Goal: Transaction & Acquisition: Purchase product/service

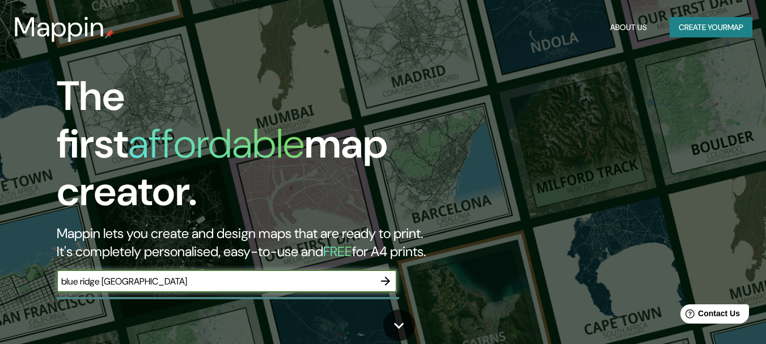
click at [107, 275] on input "blue ridge [GEOGRAPHIC_DATA]" at bounding box center [216, 281] width 318 height 13
type input "blue ridge hinjewadi pune"
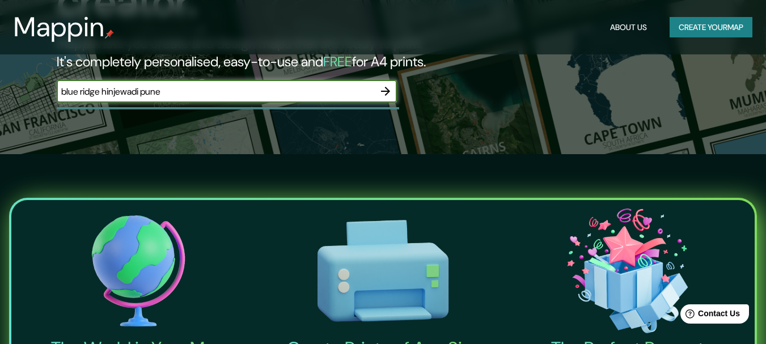
scroll to position [170, 0]
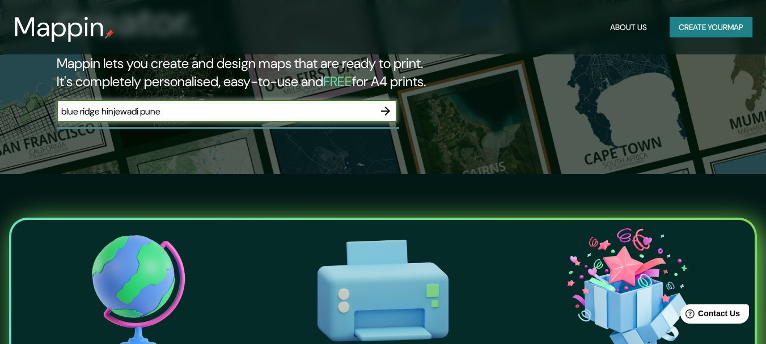
click at [381, 105] on icon "button" at bounding box center [386, 111] width 14 height 14
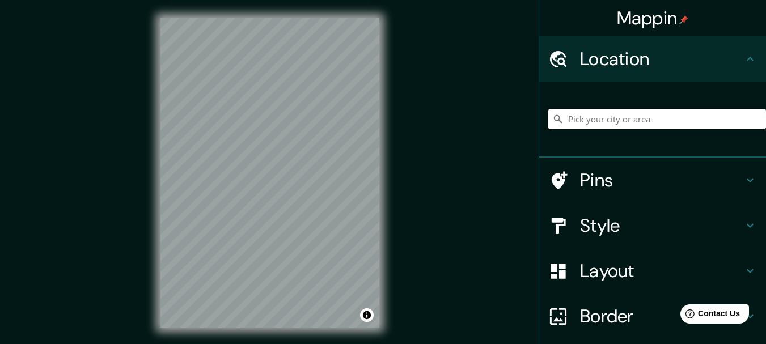
click at [620, 121] on input "Pick your city or area" at bounding box center [657, 119] width 218 height 20
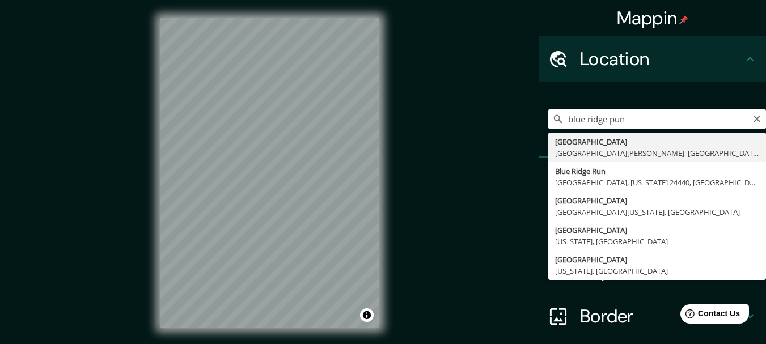
type input "[GEOGRAPHIC_DATA][PERSON_NAME][STREET_ADDRESS][GEOGRAPHIC_DATA][GEOGRAPHIC_DATA]"
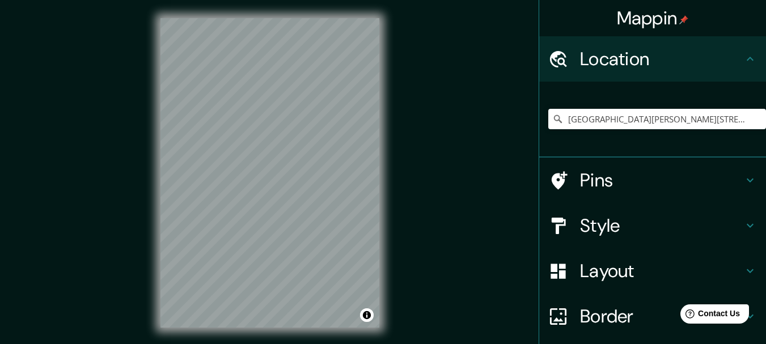
click at [622, 175] on h4 "Pins" at bounding box center [661, 180] width 163 height 23
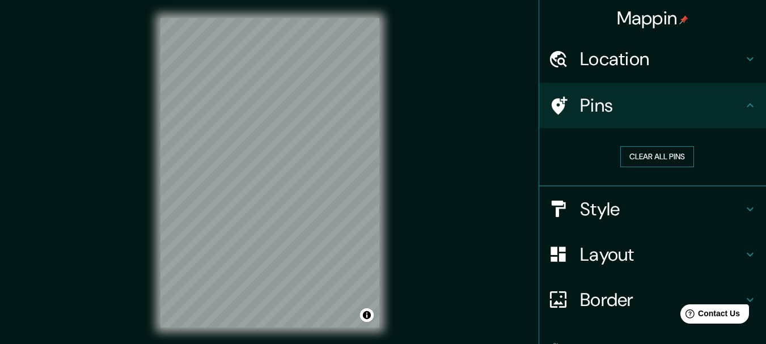
click at [651, 161] on button "Clear all pins" at bounding box center [657, 156] width 74 height 21
click at [602, 221] on h4 "Style" at bounding box center [661, 209] width 163 height 23
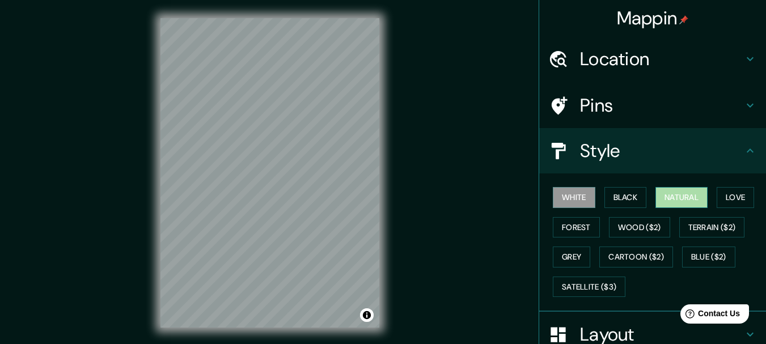
click at [685, 201] on button "Natural" at bounding box center [682, 197] width 52 height 21
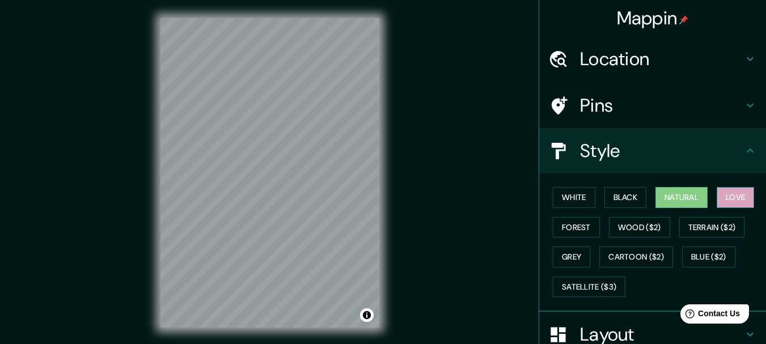
click at [717, 202] on button "Love" at bounding box center [735, 197] width 37 height 21
click at [562, 217] on button "Forest" at bounding box center [576, 227] width 47 height 21
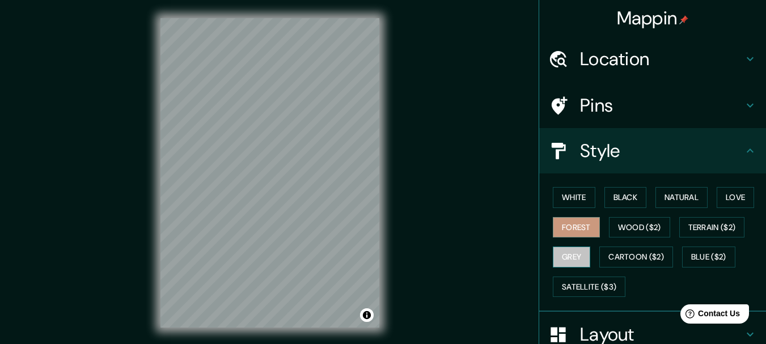
click at [569, 266] on button "Grey" at bounding box center [571, 257] width 37 height 21
click at [575, 198] on button "White" at bounding box center [574, 197] width 43 height 21
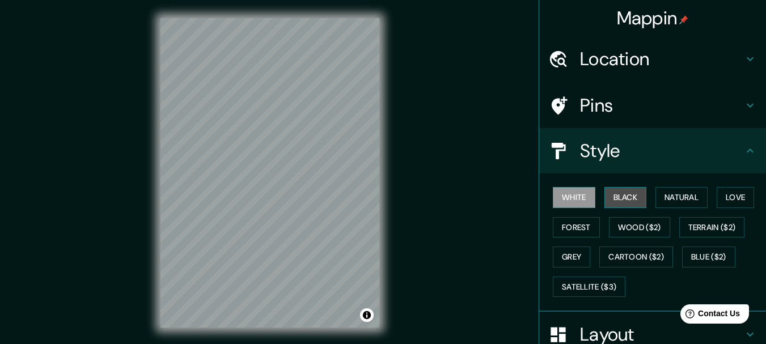
click at [605, 193] on button "Black" at bounding box center [626, 197] width 43 height 21
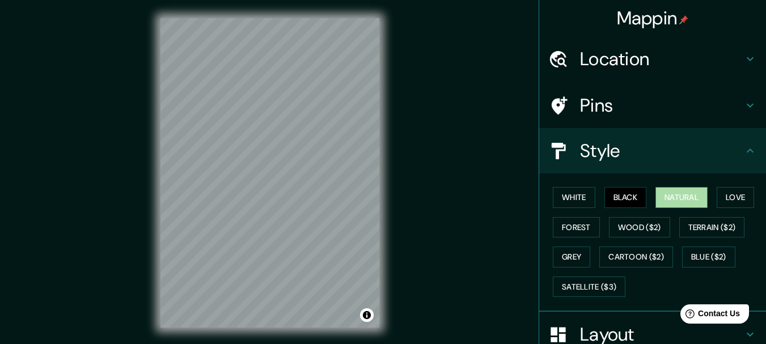
click at [658, 196] on button "Natural" at bounding box center [682, 197] width 52 height 21
click at [738, 193] on button "Love" at bounding box center [735, 197] width 37 height 21
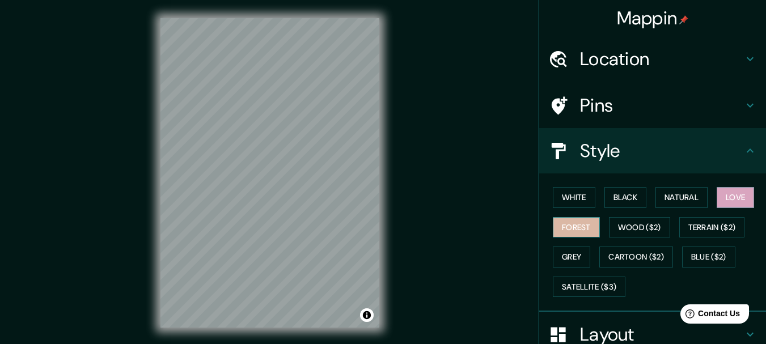
click at [577, 223] on button "Forest" at bounding box center [576, 227] width 47 height 21
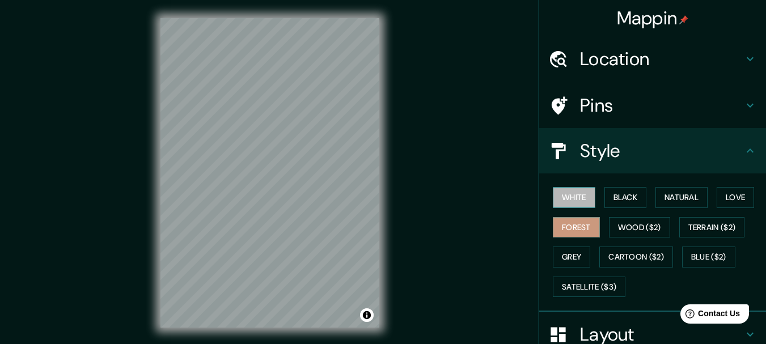
click at [575, 199] on button "White" at bounding box center [574, 197] width 43 height 21
click at [556, 237] on button "Forest" at bounding box center [576, 227] width 47 height 21
click at [609, 189] on button "Black" at bounding box center [626, 197] width 43 height 21
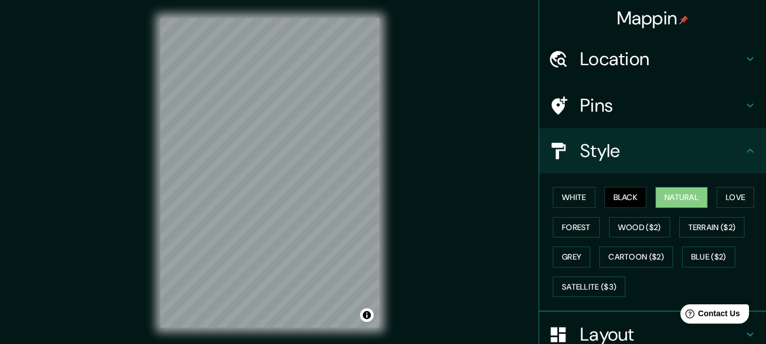
click at [664, 197] on button "Natural" at bounding box center [682, 197] width 52 height 21
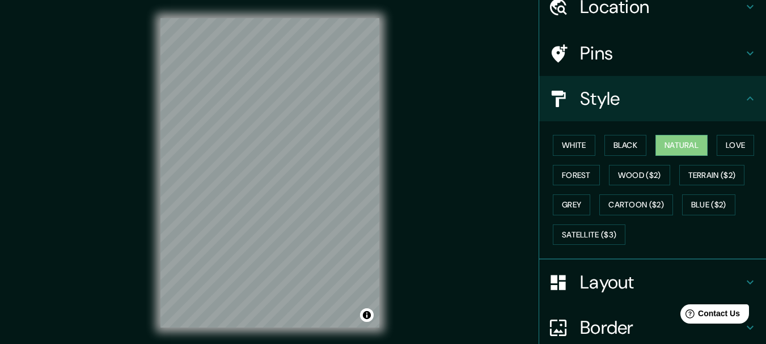
scroll to position [113, 0]
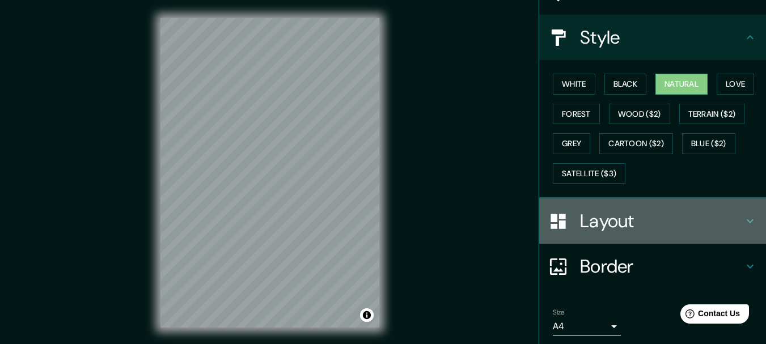
click at [609, 231] on h4 "Layout" at bounding box center [661, 221] width 163 height 23
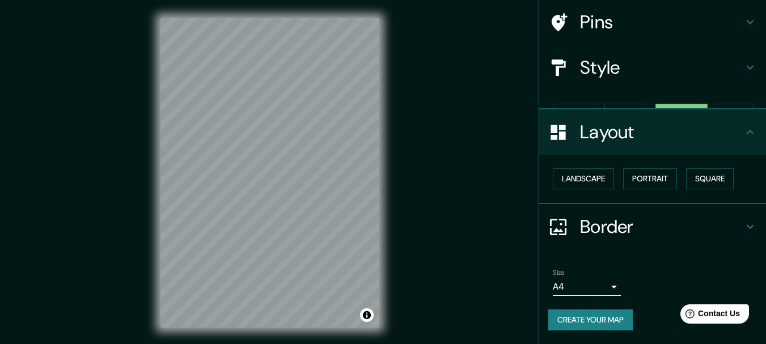
scroll to position [64, 0]
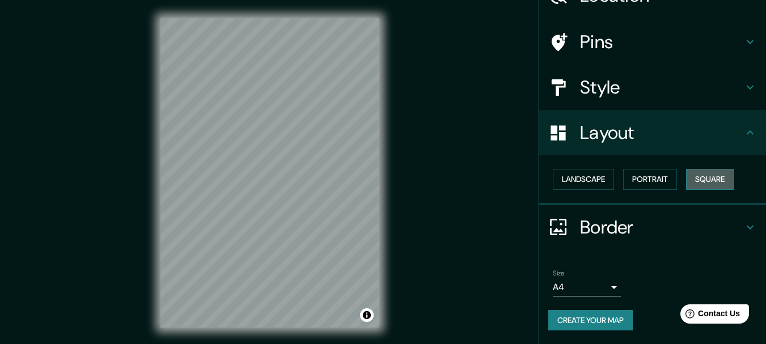
click at [717, 176] on button "Square" at bounding box center [710, 179] width 48 height 21
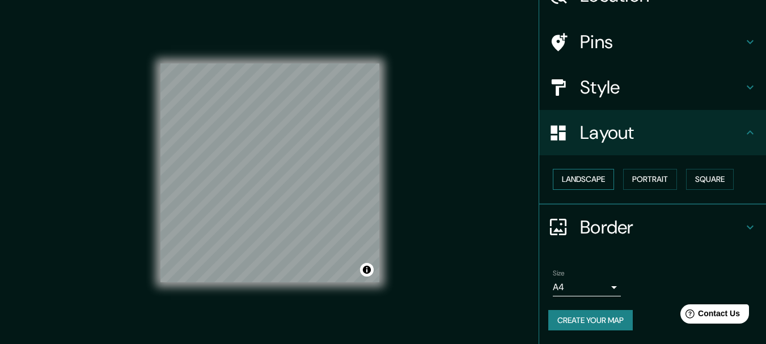
click at [568, 181] on button "Landscape" at bounding box center [583, 179] width 61 height 21
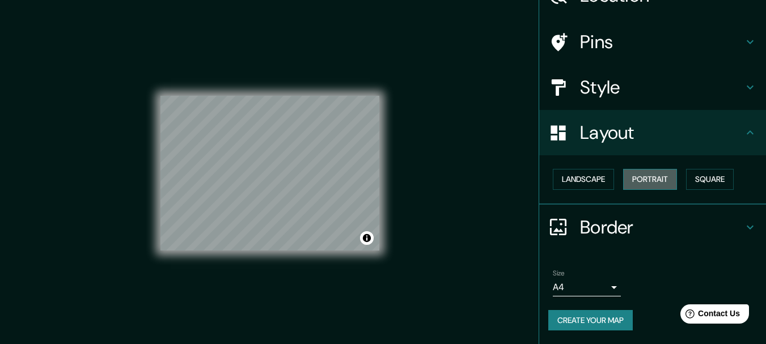
click at [634, 177] on button "Portrait" at bounding box center [650, 179] width 54 height 21
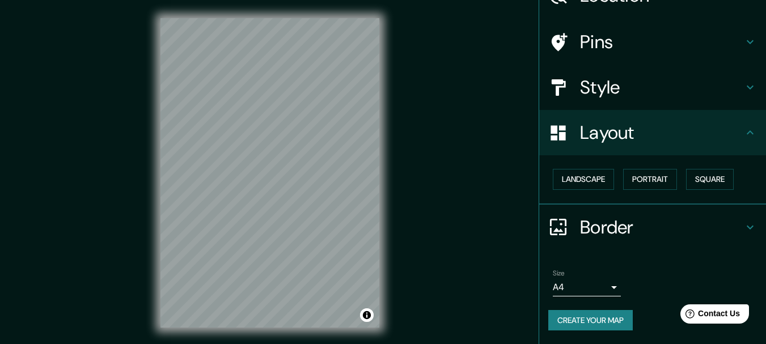
click at [618, 232] on h4 "Border" at bounding box center [661, 227] width 163 height 23
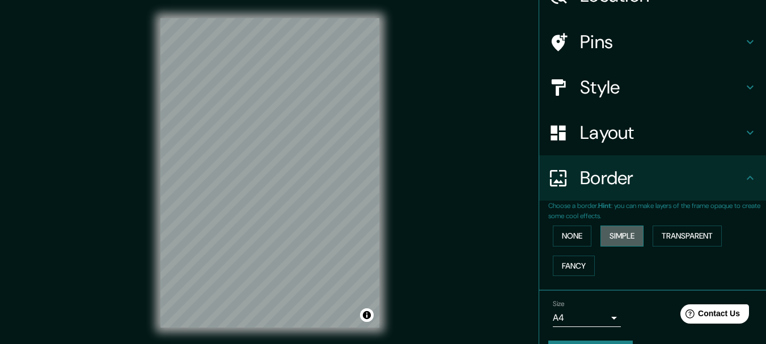
click at [607, 231] on button "Simple" at bounding box center [622, 236] width 43 height 21
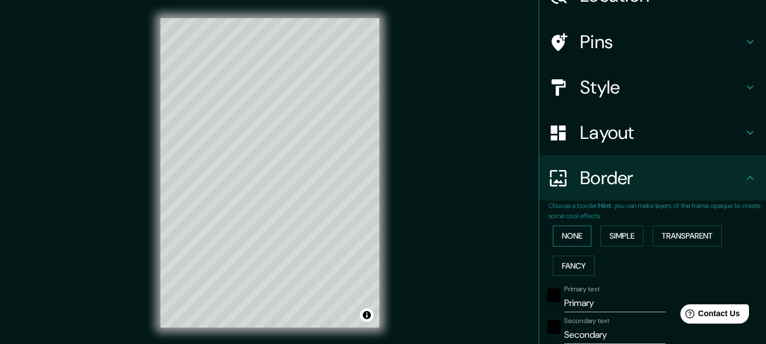
click at [568, 233] on button "None" at bounding box center [572, 236] width 39 height 21
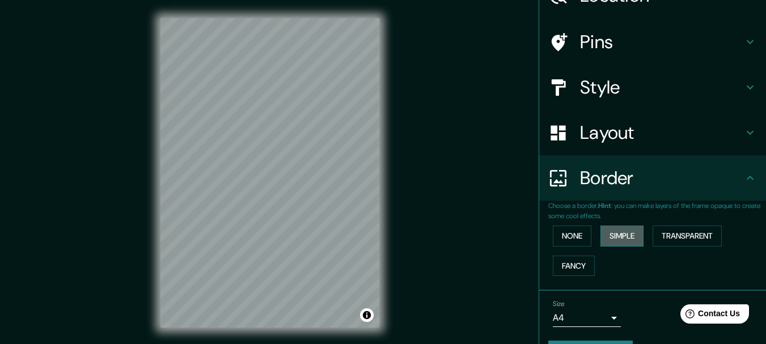
click at [615, 231] on button "Simple" at bounding box center [622, 236] width 43 height 21
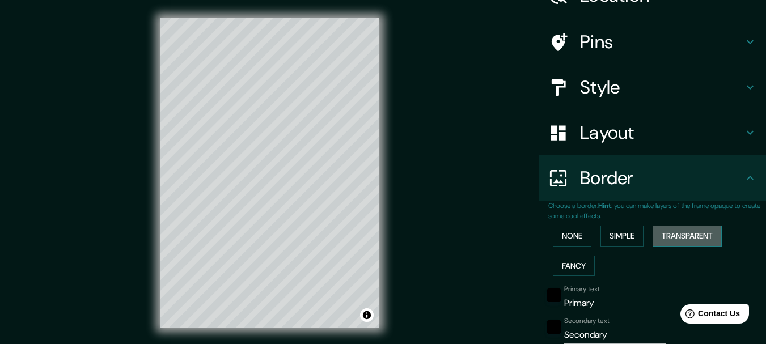
click at [701, 242] on button "Transparent" at bounding box center [687, 236] width 69 height 21
click at [553, 230] on button "None" at bounding box center [572, 236] width 39 height 21
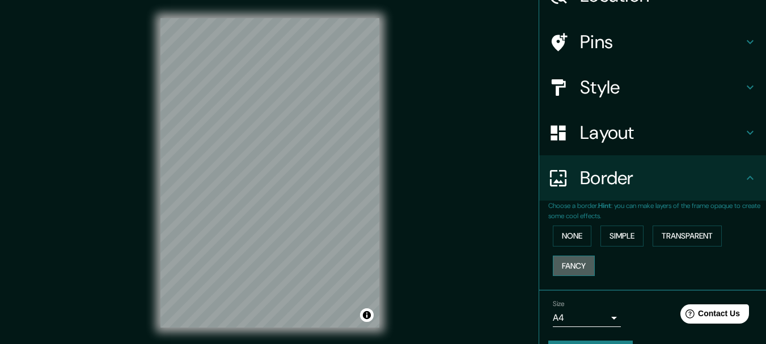
click at [575, 267] on button "Fancy" at bounding box center [574, 266] width 42 height 21
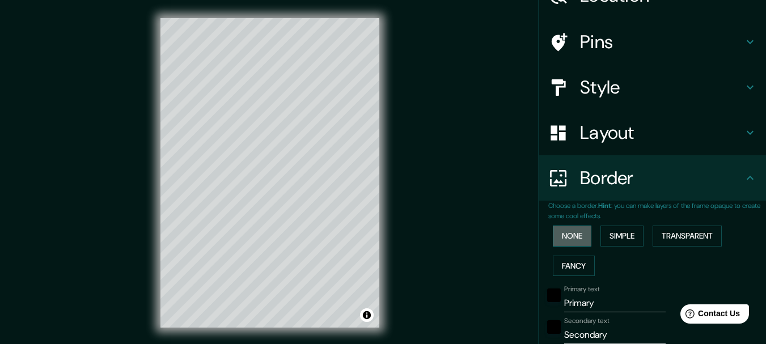
click at [564, 235] on button "None" at bounding box center [572, 236] width 39 height 21
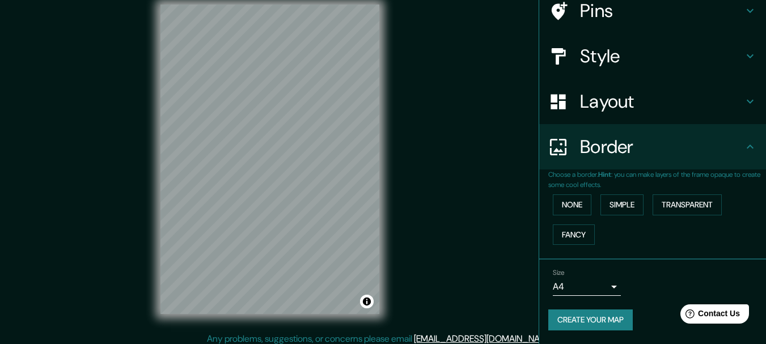
scroll to position [20, 0]
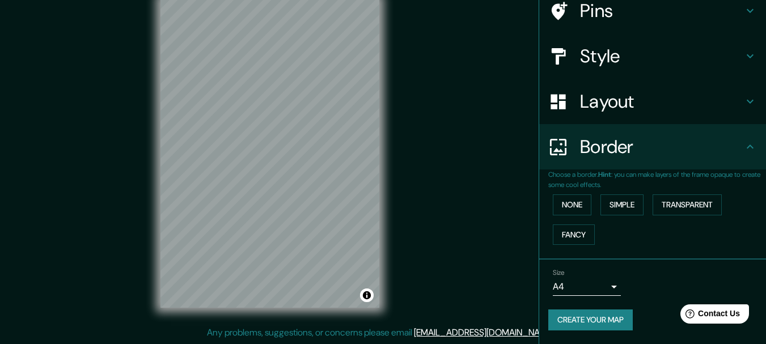
click at [603, 284] on body "Mappin Location [GEOGRAPHIC_DATA][PERSON_NAME], [GEOGRAPHIC_DATA], [GEOGRAPHIC_…" at bounding box center [383, 152] width 766 height 344
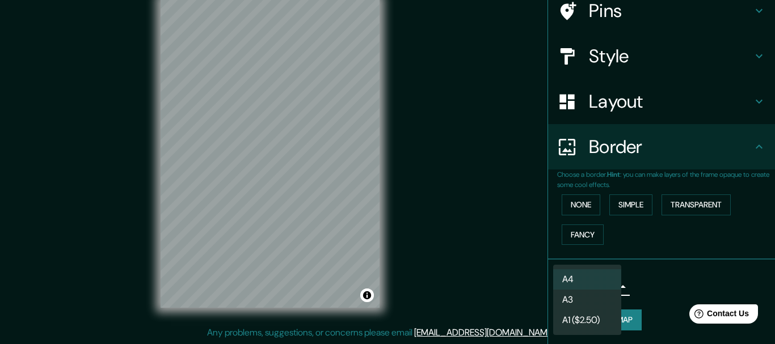
click at [600, 301] on li "A3" at bounding box center [587, 300] width 68 height 20
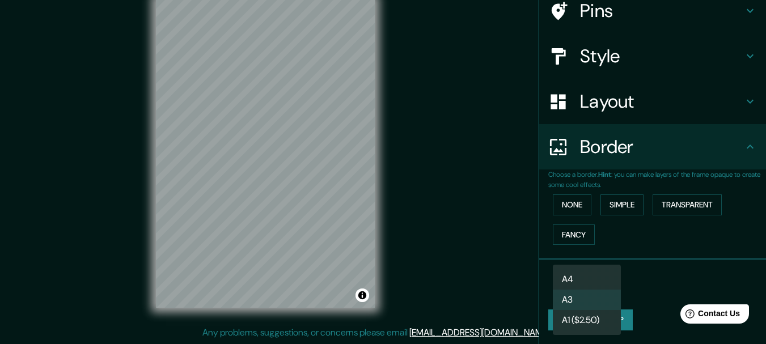
click at [592, 288] on body "Mappin Location [GEOGRAPHIC_DATA][PERSON_NAME], [GEOGRAPHIC_DATA], [GEOGRAPHIC_…" at bounding box center [383, 152] width 766 height 344
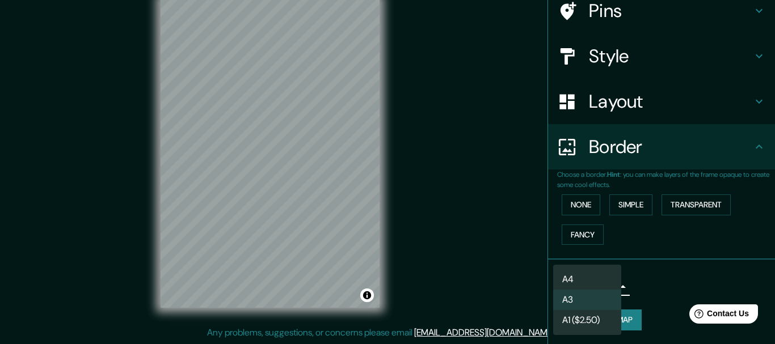
click at [593, 276] on li "A4" at bounding box center [587, 279] width 68 height 20
type input "single"
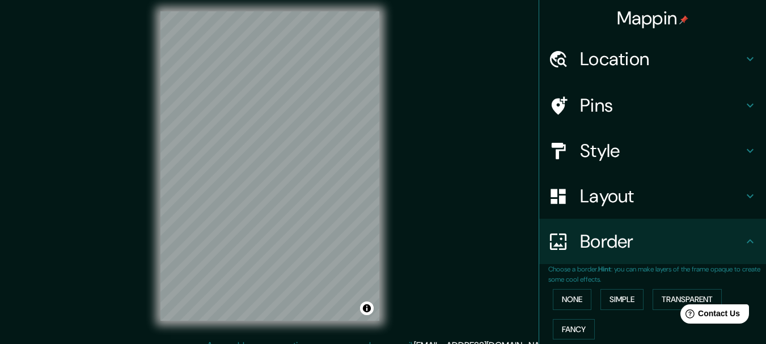
scroll to position [0, 0]
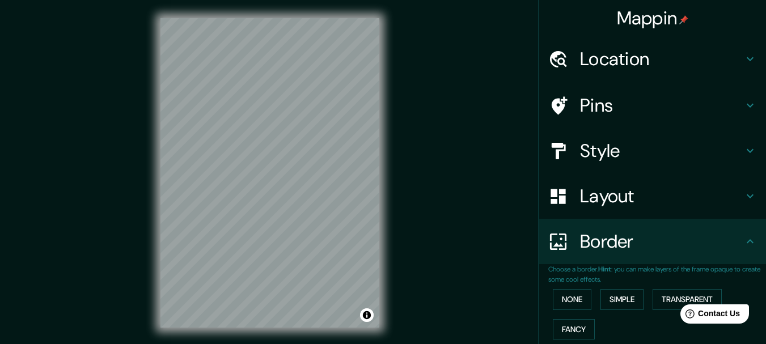
click at [622, 62] on h4 "Location" at bounding box center [661, 59] width 163 height 23
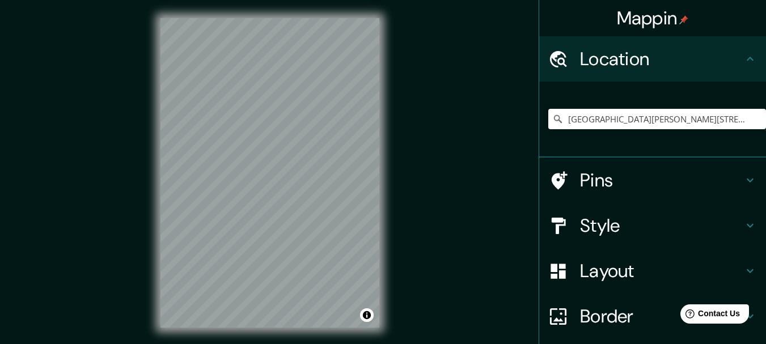
click at [601, 168] on div "Pins" at bounding box center [652, 180] width 227 height 45
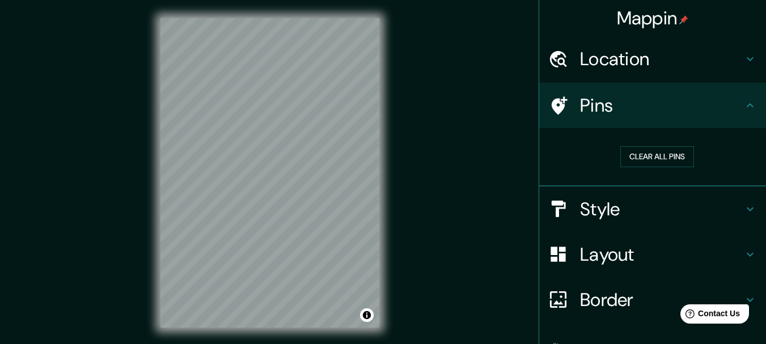
click at [597, 59] on h4 "Location" at bounding box center [661, 59] width 163 height 23
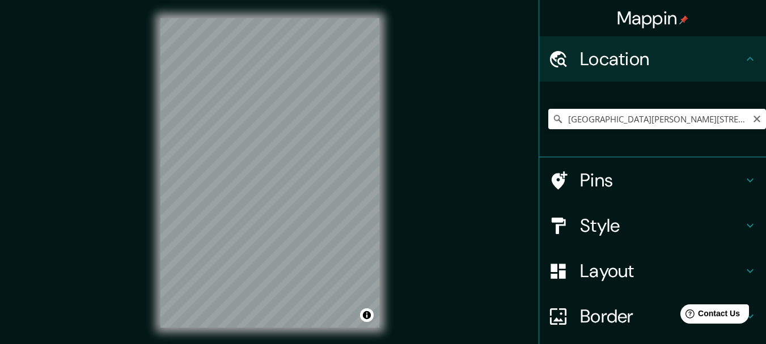
click at [555, 121] on icon at bounding box center [557, 118] width 11 height 11
click at [560, 117] on input "[GEOGRAPHIC_DATA][PERSON_NAME][STREET_ADDRESS][GEOGRAPHIC_DATA][GEOGRAPHIC_DATA]" at bounding box center [657, 119] width 218 height 20
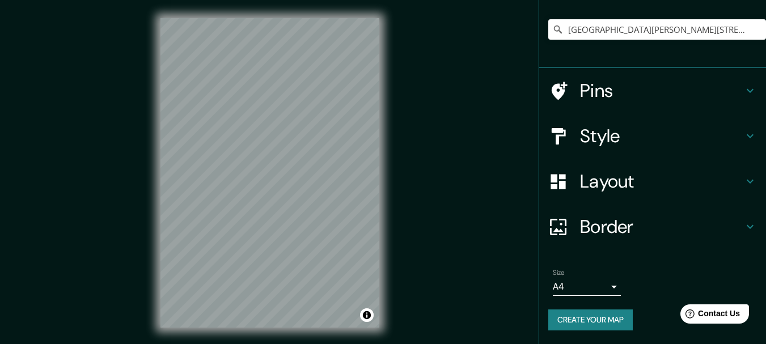
click at [606, 181] on h4 "Layout" at bounding box center [661, 181] width 163 height 23
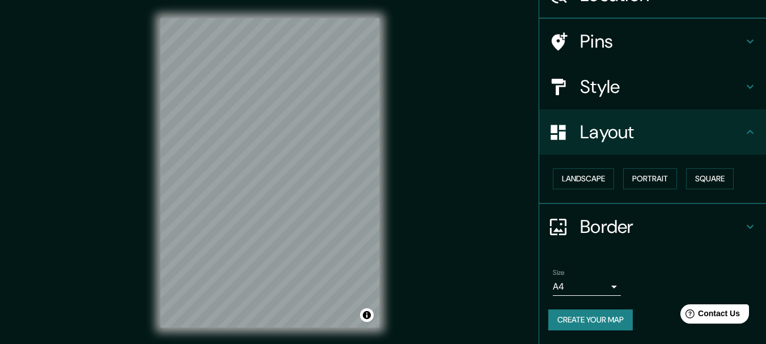
scroll to position [64, 0]
click at [611, 86] on h4 "Style" at bounding box center [661, 87] width 163 height 23
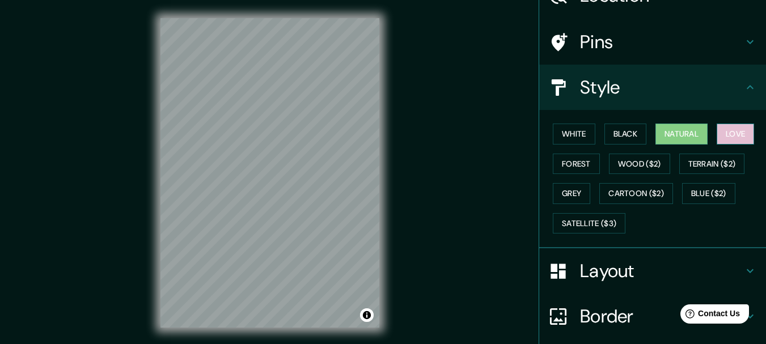
click at [724, 130] on button "Love" at bounding box center [735, 134] width 37 height 21
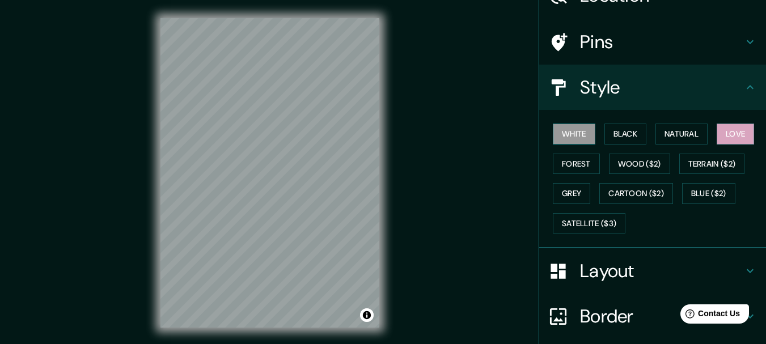
click at [581, 134] on button "White" at bounding box center [574, 134] width 43 height 21
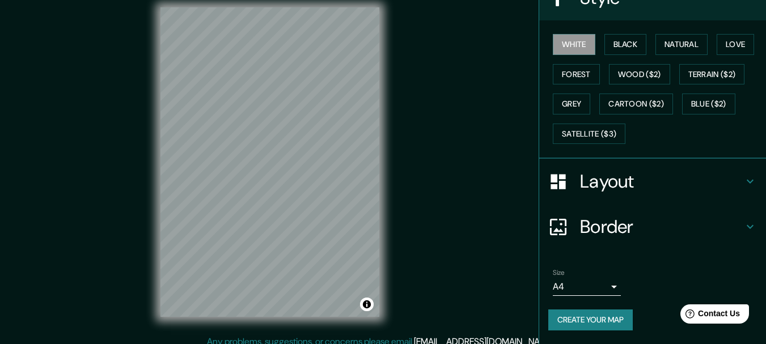
scroll to position [20, 0]
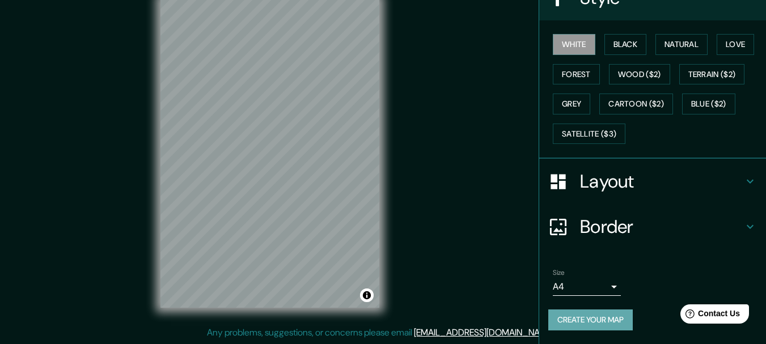
click at [568, 324] on button "Create your map" at bounding box center [590, 320] width 85 height 21
click at [594, 322] on button "Create your map" at bounding box center [590, 320] width 85 height 21
click at [603, 318] on button "Create your map" at bounding box center [590, 320] width 85 height 21
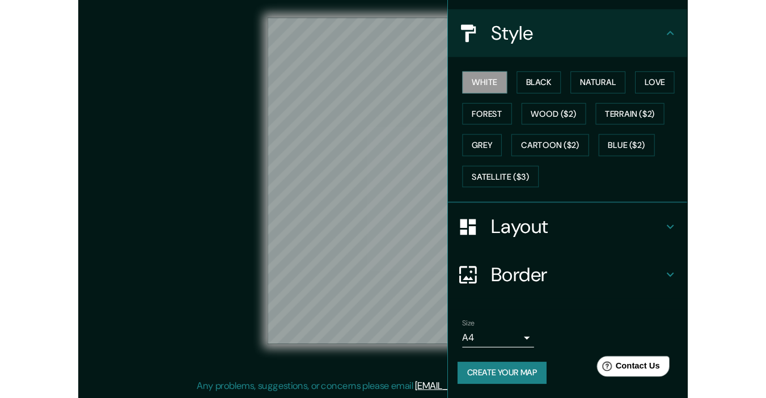
scroll to position [99, 0]
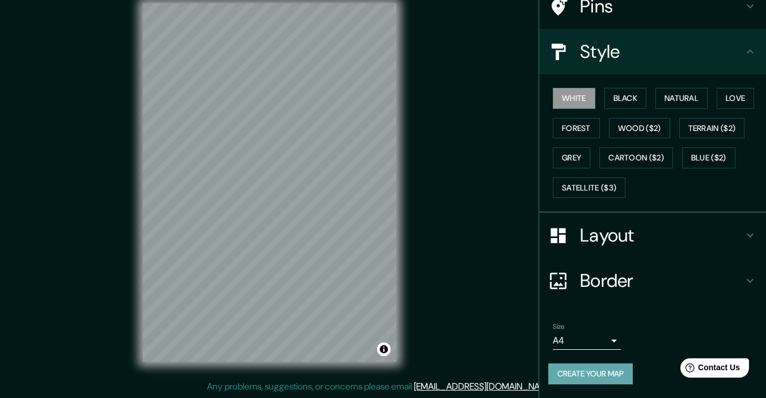
click at [583, 344] on button "Create your map" at bounding box center [590, 374] width 85 height 21
click at [602, 344] on button "Create your map" at bounding box center [590, 374] width 85 height 21
click at [569, 344] on button "Create your map" at bounding box center [590, 374] width 85 height 21
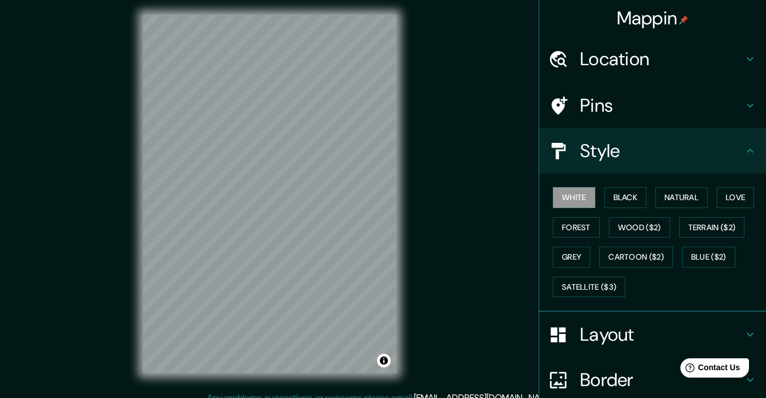
scroll to position [0, 0]
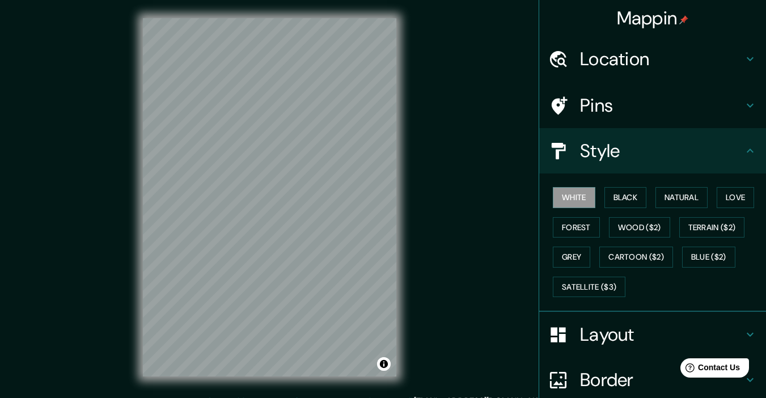
click at [628, 49] on h4 "Location" at bounding box center [661, 59] width 163 height 23
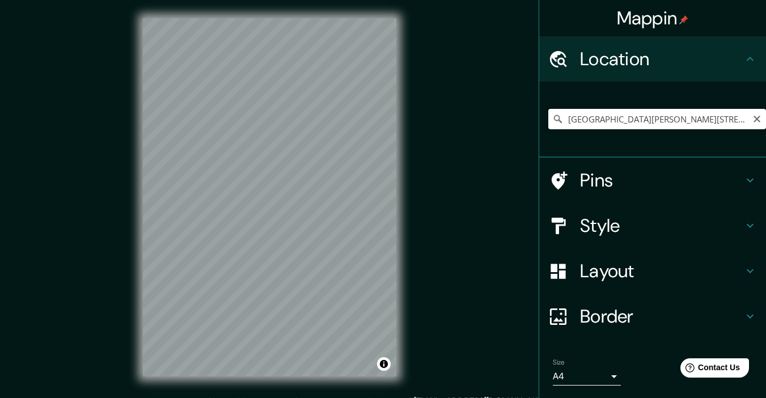
click at [683, 109] on input "[GEOGRAPHIC_DATA][PERSON_NAME][STREET_ADDRESS][GEOGRAPHIC_DATA][GEOGRAPHIC_DATA]" at bounding box center [657, 119] width 218 height 20
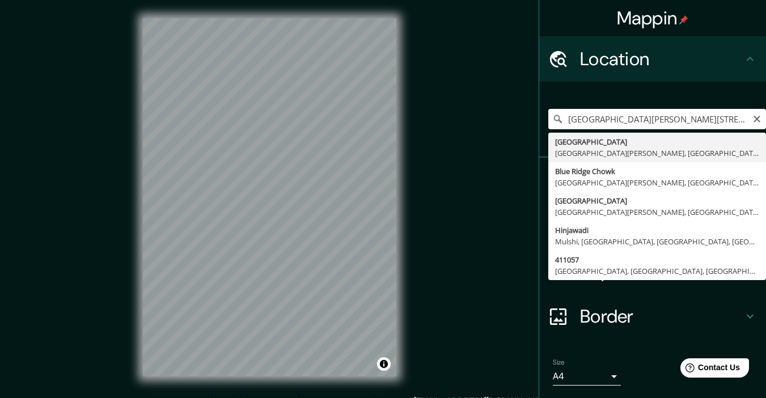
click at [683, 109] on input "[GEOGRAPHIC_DATA][PERSON_NAME][STREET_ADDRESS][GEOGRAPHIC_DATA][GEOGRAPHIC_DATA]" at bounding box center [657, 119] width 218 height 20
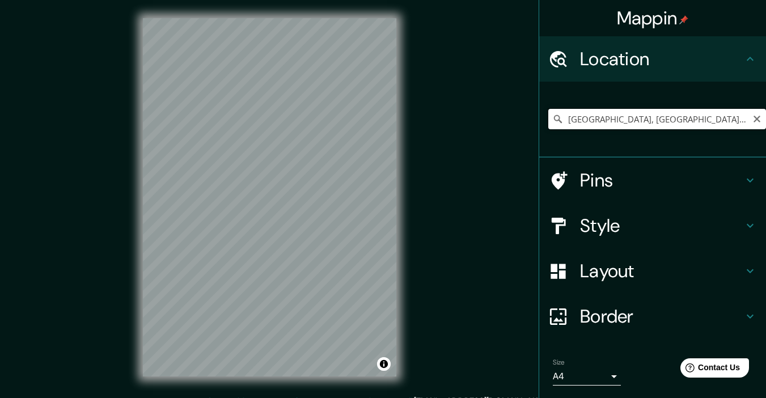
click at [592, 114] on input "[GEOGRAPHIC_DATA], [GEOGRAPHIC_DATA], [GEOGRAPHIC_DATA], [GEOGRAPHIC_DATA], [GE…" at bounding box center [657, 119] width 218 height 20
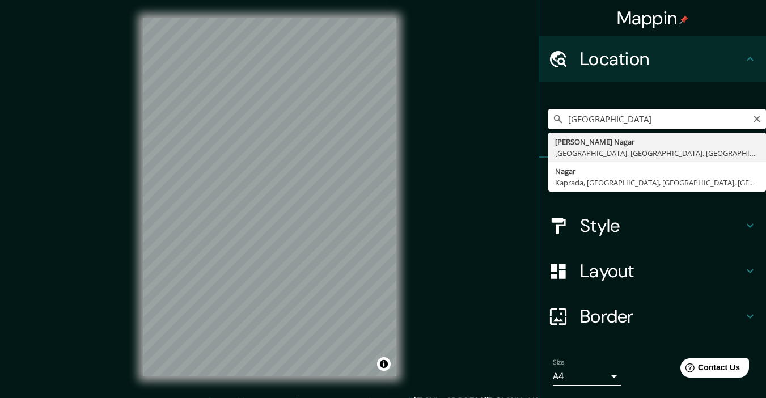
click at [592, 116] on input "[GEOGRAPHIC_DATA]" at bounding box center [657, 119] width 218 height 20
click at [708, 116] on input "[GEOGRAPHIC_DATA]" at bounding box center [657, 119] width 218 height 20
type input "[GEOGRAPHIC_DATA]"
click at [753, 116] on icon "Clear" at bounding box center [757, 119] width 9 height 9
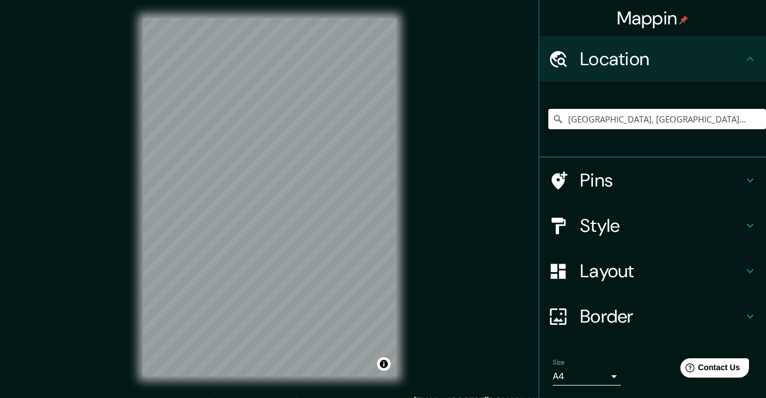
type input "[GEOGRAPHIC_DATA], [GEOGRAPHIC_DATA], [GEOGRAPHIC_DATA], [GEOGRAPHIC_DATA], [GE…"
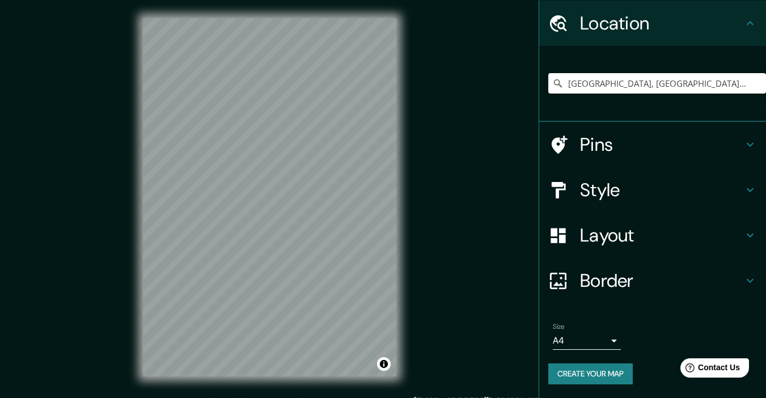
click at [617, 221] on div "Layout" at bounding box center [652, 235] width 227 height 45
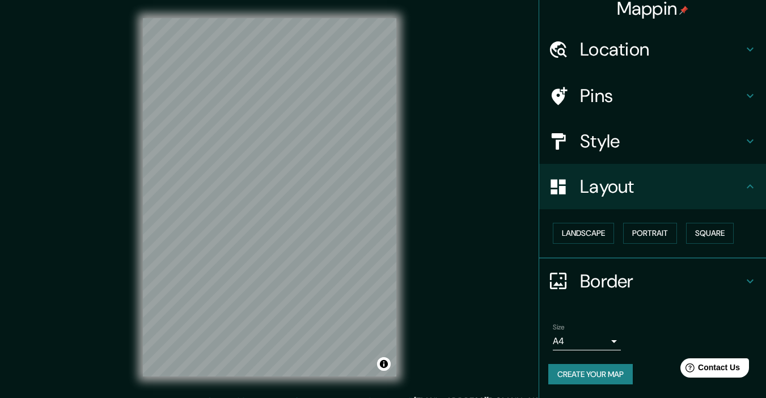
scroll to position [10, 0]
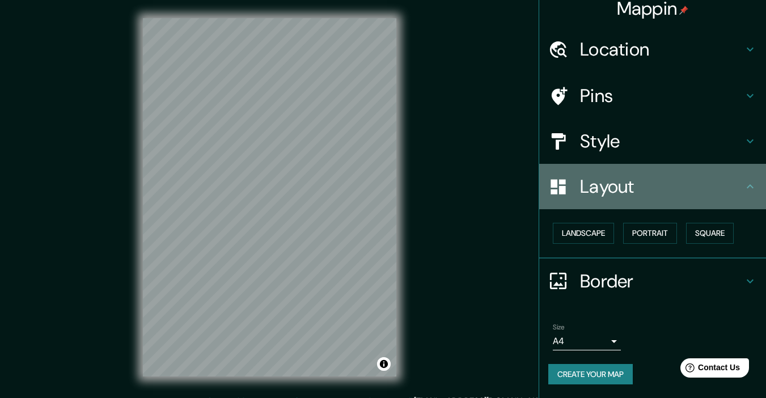
click at [616, 189] on h4 "Layout" at bounding box center [661, 186] width 163 height 23
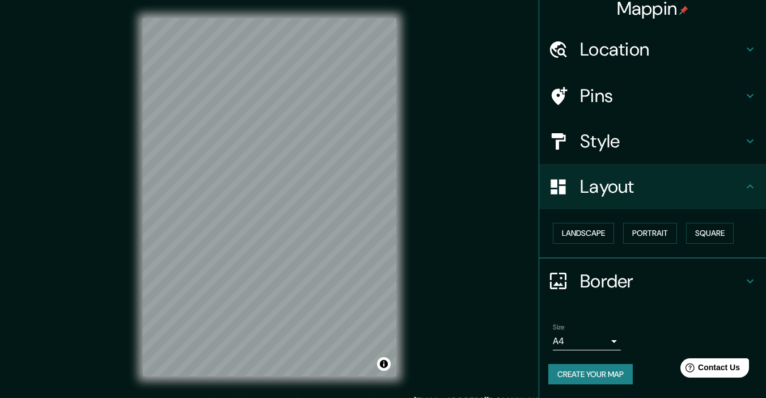
click at [597, 286] on h4 "Border" at bounding box center [661, 281] width 163 height 23
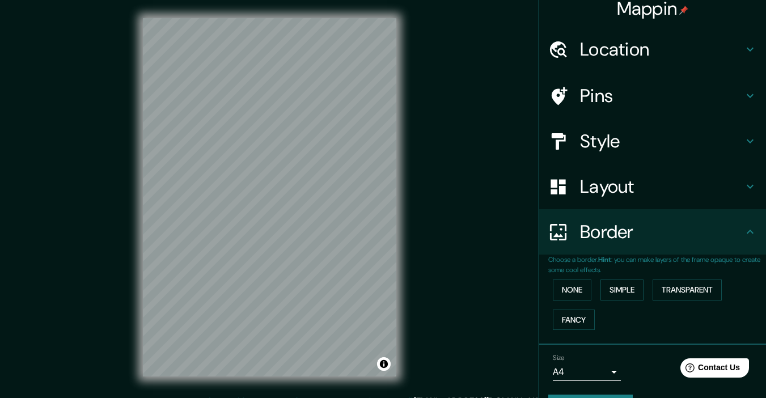
click at [594, 139] on h4 "Style" at bounding box center [661, 141] width 163 height 23
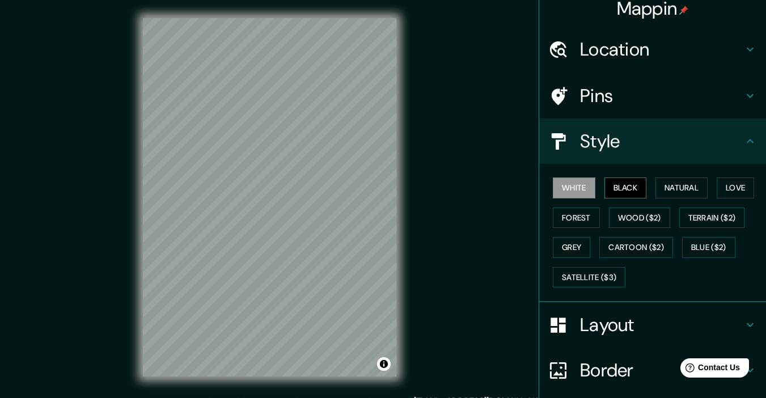
click at [611, 181] on button "Black" at bounding box center [626, 188] width 43 height 21
click at [677, 185] on button "Natural" at bounding box center [682, 188] width 52 height 21
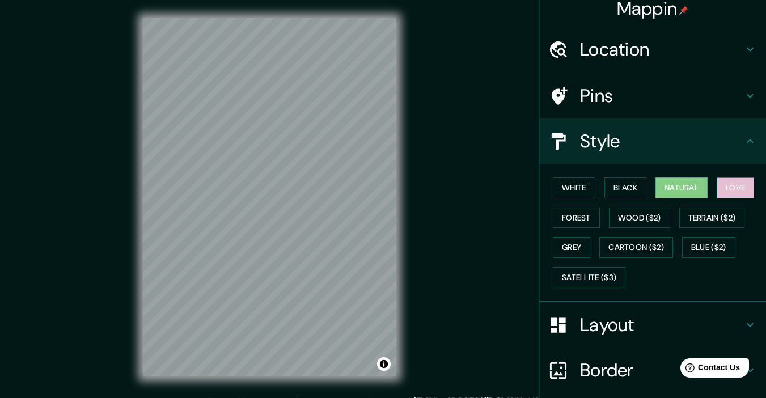
click at [737, 188] on button "Love" at bounding box center [735, 188] width 37 height 21
click at [555, 229] on div "White Black Natural Love Forest Wood ($2) Terrain ($2) Grey Cartoon ($2) Blue (…" at bounding box center [657, 232] width 218 height 119
click at [571, 223] on button "Forest" at bounding box center [576, 218] width 47 height 21
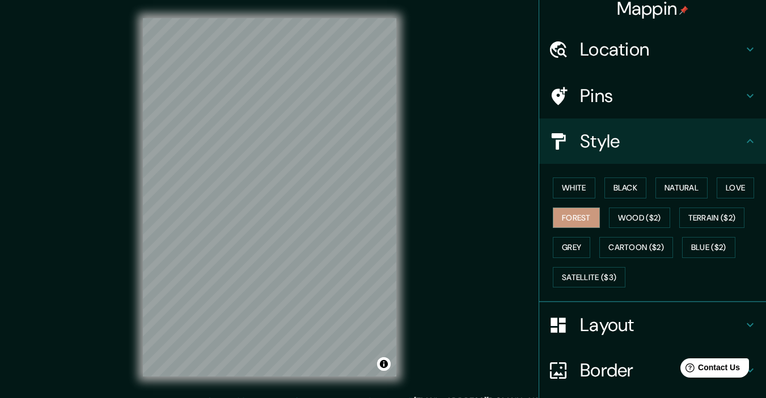
click at [562, 258] on div "White Black Natural Love Forest Wood ($2) Terrain ($2) Grey Cartoon ($2) Blue (…" at bounding box center [657, 232] width 218 height 119
click at [562, 252] on button "Grey" at bounding box center [571, 247] width 37 height 21
click at [561, 222] on button "Forest" at bounding box center [576, 218] width 47 height 21
click at [554, 193] on button "White" at bounding box center [574, 188] width 43 height 21
click at [612, 180] on button "Black" at bounding box center [626, 188] width 43 height 21
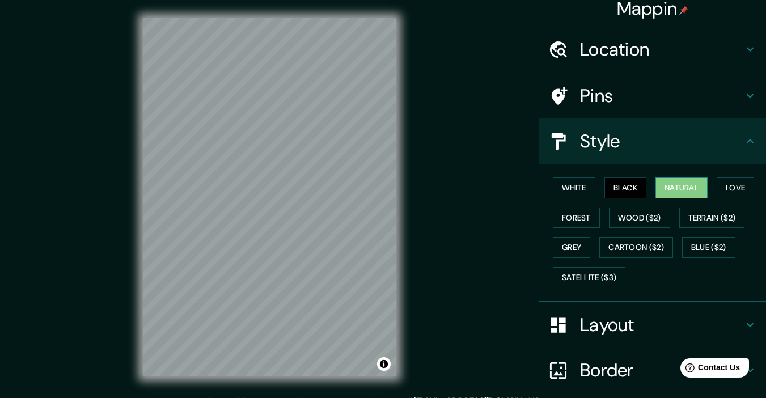
click at [689, 193] on button "Natural" at bounding box center [682, 188] width 52 height 21
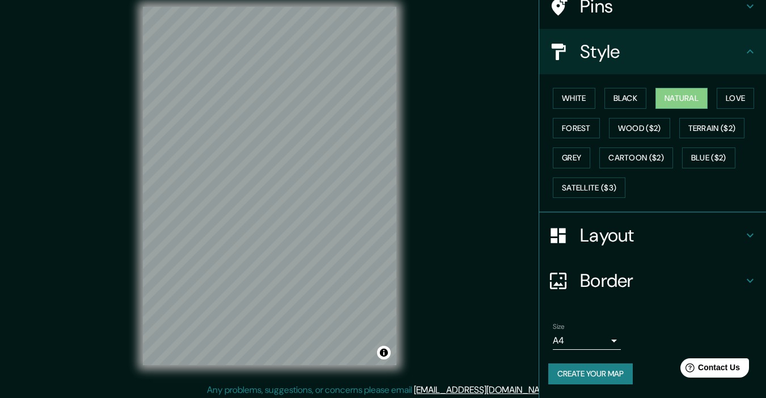
scroll to position [15, 0]
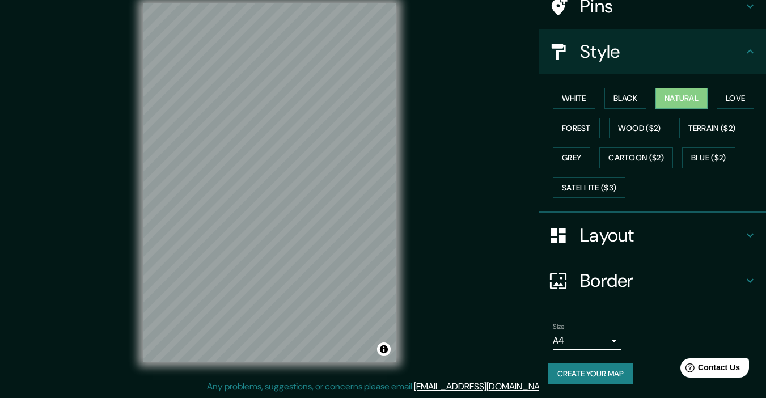
click at [573, 344] on button "Create your map" at bounding box center [590, 374] width 85 height 21
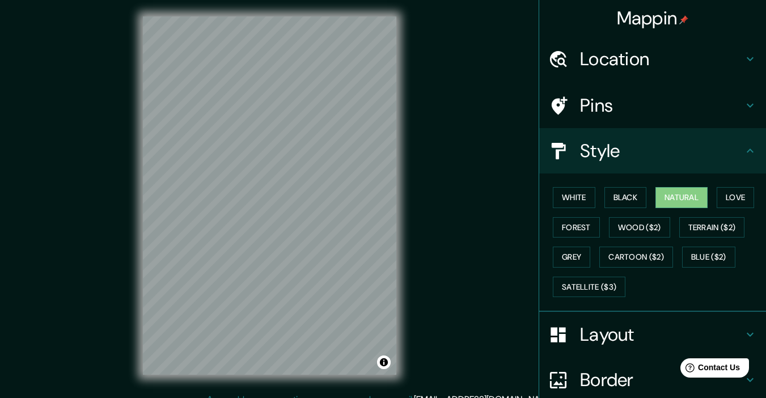
scroll to position [0, 0]
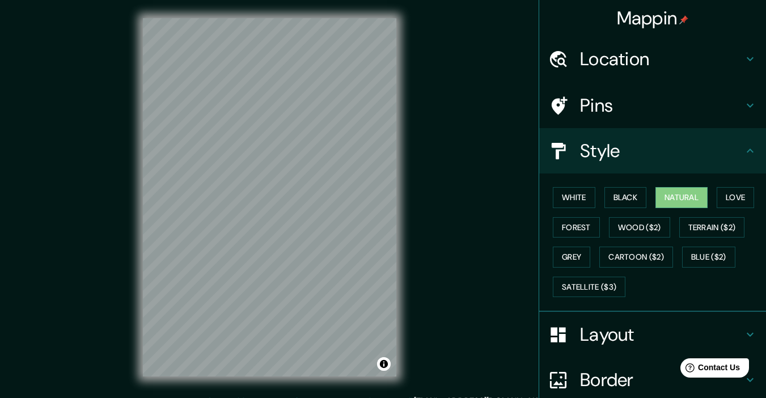
click at [744, 65] on icon at bounding box center [751, 59] width 14 height 14
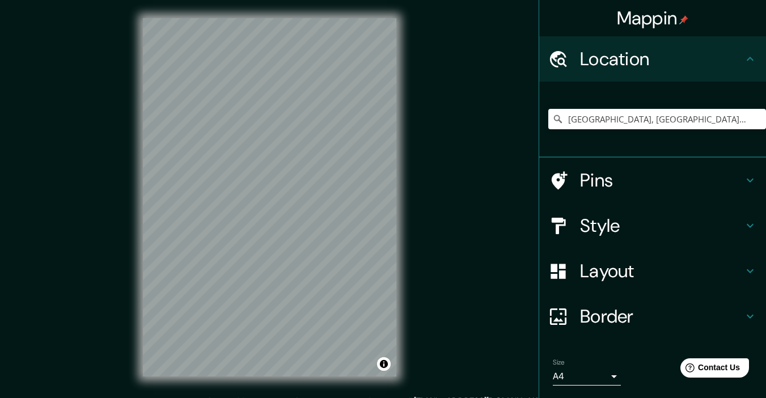
click at [734, 74] on div "Location" at bounding box center [652, 58] width 227 height 45
